Goal: Task Accomplishment & Management: Manage account settings

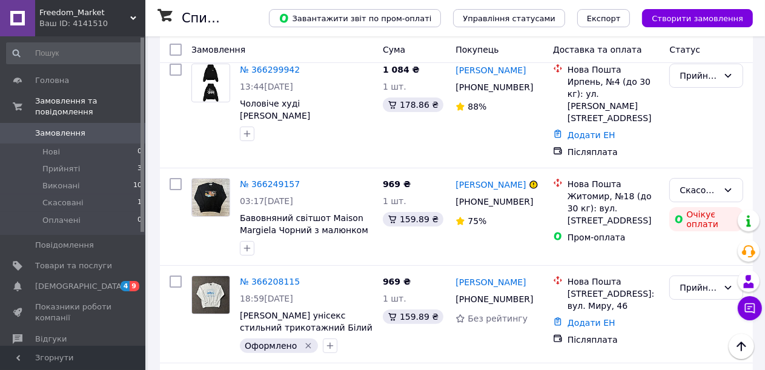
scroll to position [61, 0]
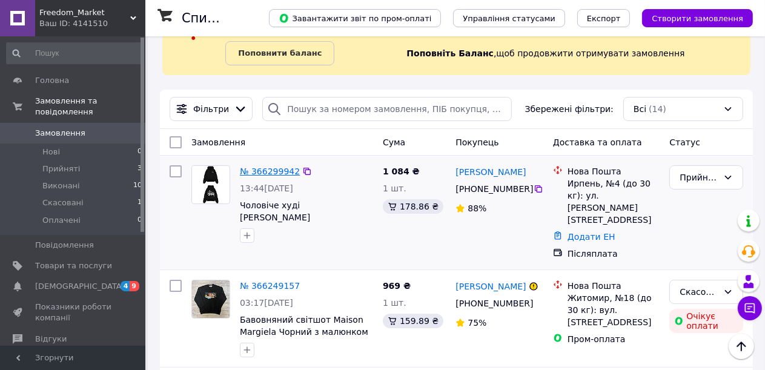
click at [269, 171] on link "№ 366299942" at bounding box center [270, 172] width 60 height 10
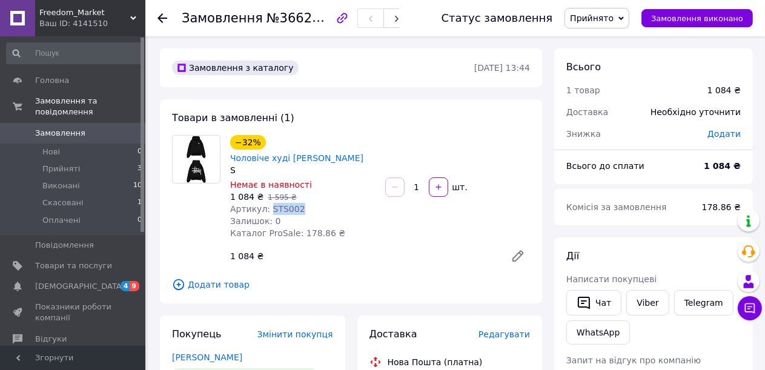
drag, startPoint x: 296, startPoint y: 193, endPoint x: 267, endPoint y: 197, distance: 29.3
click at [267, 203] on div "Артикул: STS002" at bounding box center [302, 209] width 145 height 12
copy span "STS002"
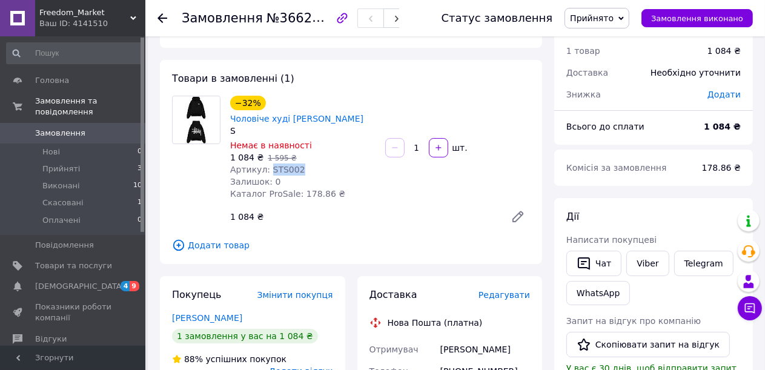
scroll to position [61, 0]
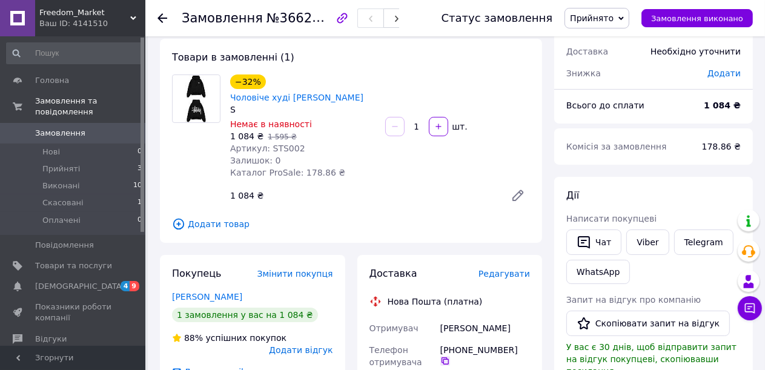
click at [450, 356] on icon at bounding box center [445, 361] width 10 height 10
drag, startPoint x: 522, startPoint y: 316, endPoint x: 440, endPoint y: 305, distance: 83.1
click at [440, 317] on div "[PERSON_NAME]" at bounding box center [485, 328] width 95 height 22
copy div "[PERSON_NAME]"
click at [449, 357] on icon at bounding box center [445, 360] width 7 height 7
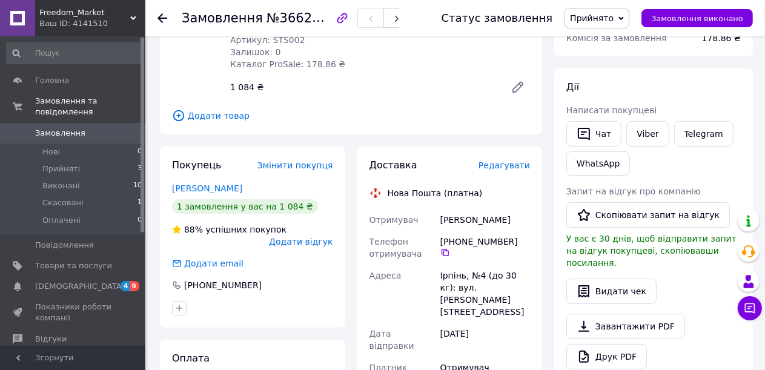
scroll to position [182, 0]
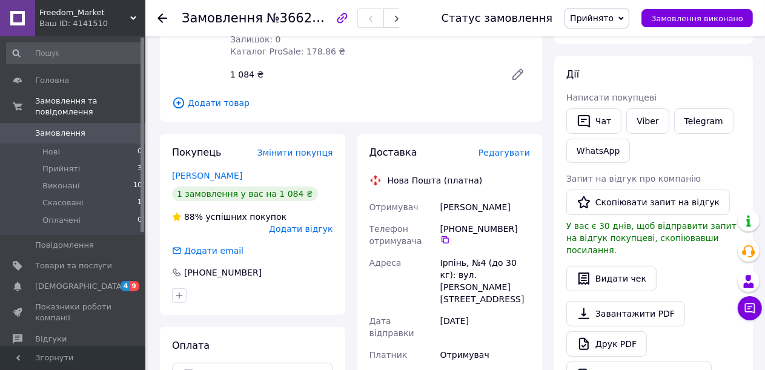
click at [451, 252] on div "Ірпінь, №4 (до 30 кг): вул. [PERSON_NAME][STREET_ADDRESS]" at bounding box center [485, 281] width 95 height 58
copy div "Ірпінь"
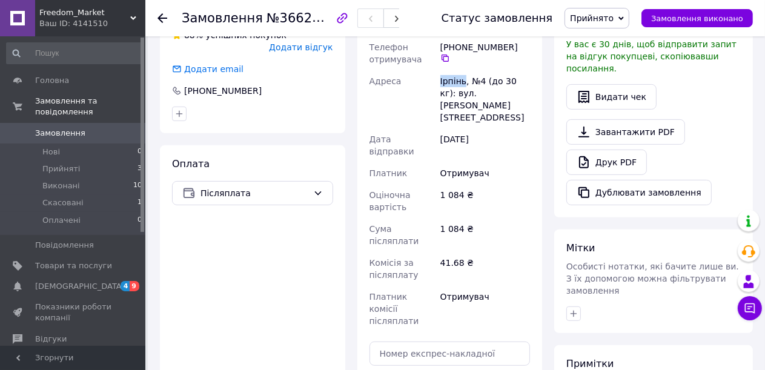
scroll to position [424, 0]
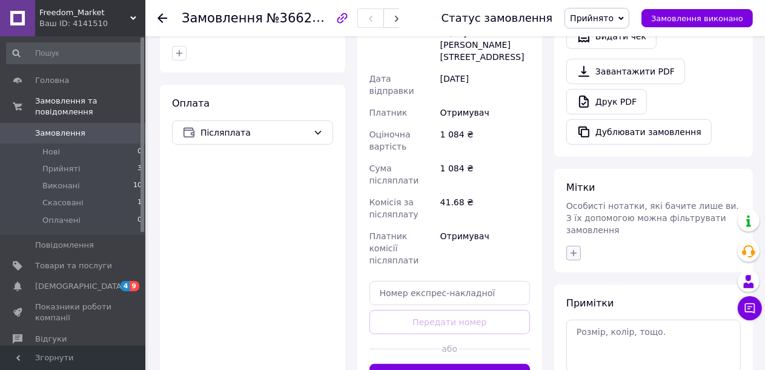
click at [575, 248] on icon "button" at bounding box center [574, 253] width 10 height 10
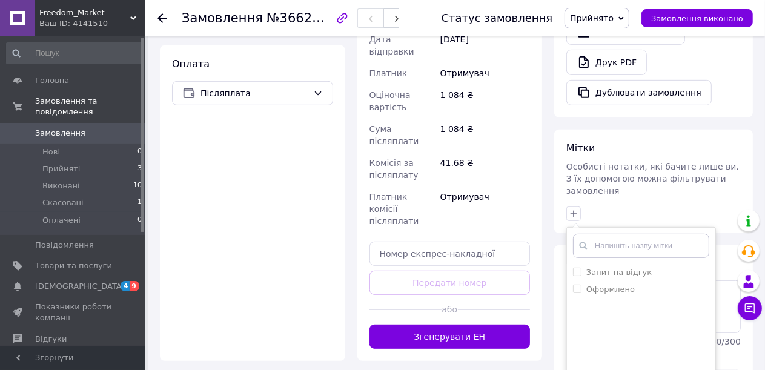
scroll to position [485, 0]
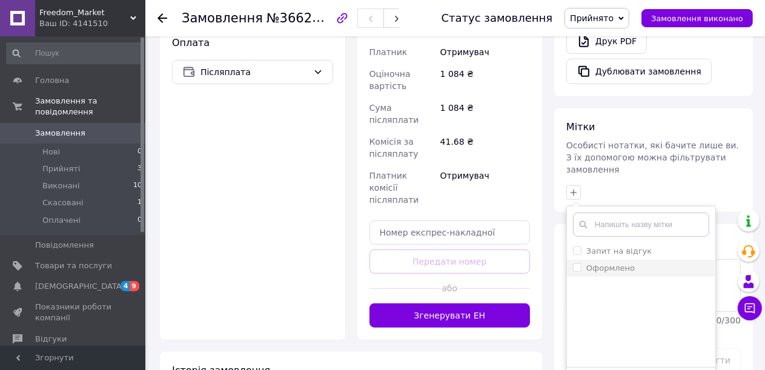
click at [578, 264] on input "Оформлено" at bounding box center [577, 268] width 8 height 8
checkbox input "true"
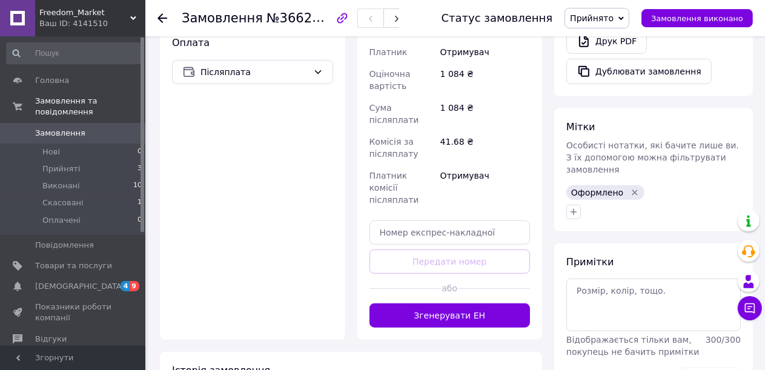
click at [56, 128] on span "Замовлення" at bounding box center [60, 133] width 50 height 11
